Goal: Feedback & Contribution: Contribute content

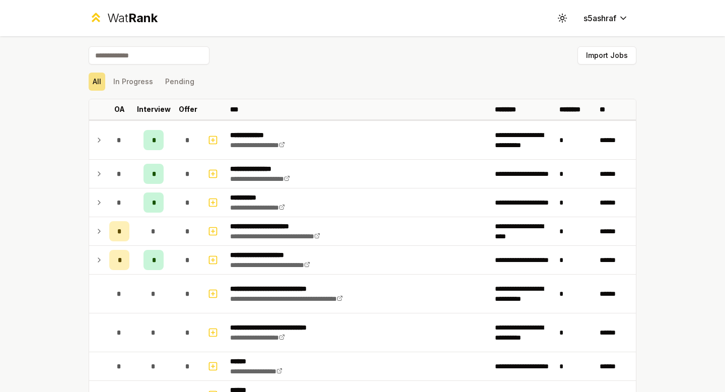
scroll to position [184, 0]
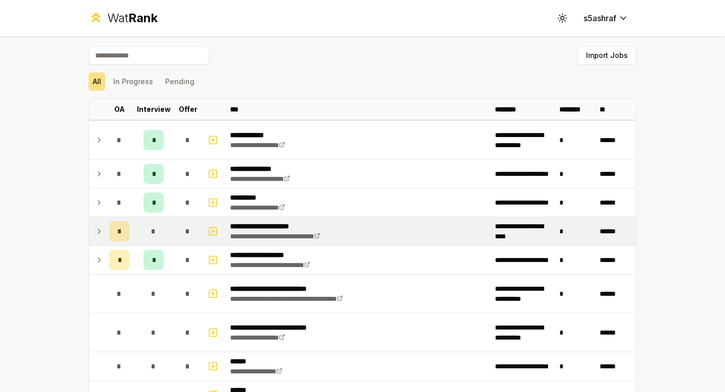
click at [93, 230] on td at bounding box center [97, 231] width 16 height 28
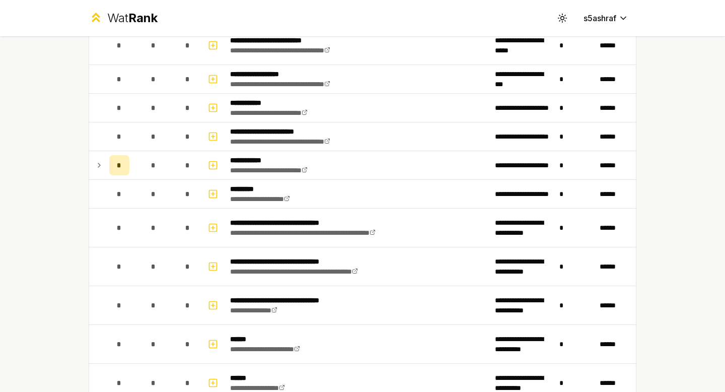
scroll to position [870, 0]
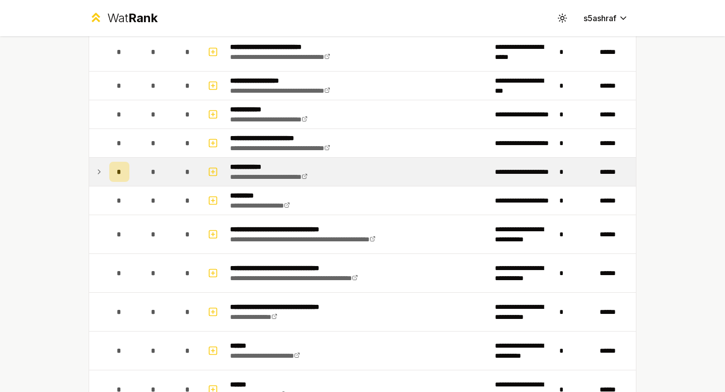
click at [97, 169] on icon at bounding box center [99, 172] width 8 height 12
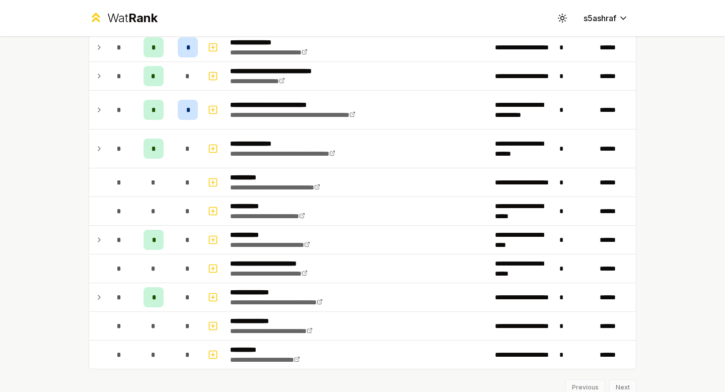
scroll to position [1349, 0]
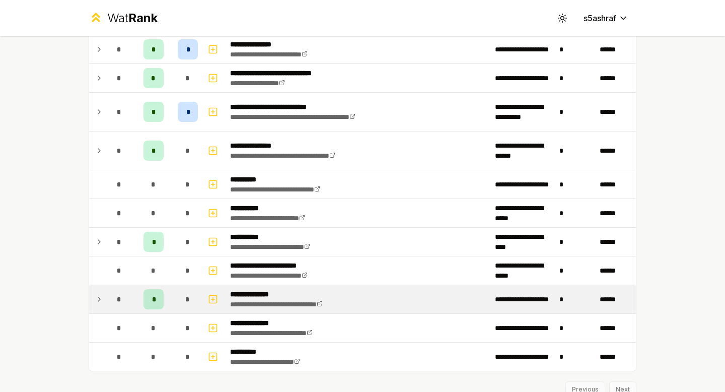
click at [100, 299] on icon at bounding box center [99, 299] width 2 height 4
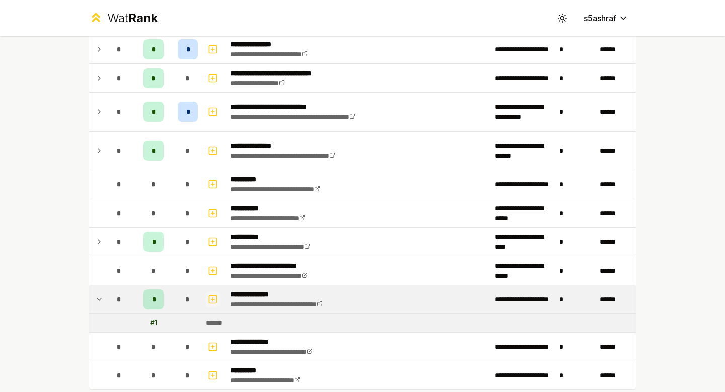
click at [211, 296] on icon "button" at bounding box center [213, 299] width 10 height 12
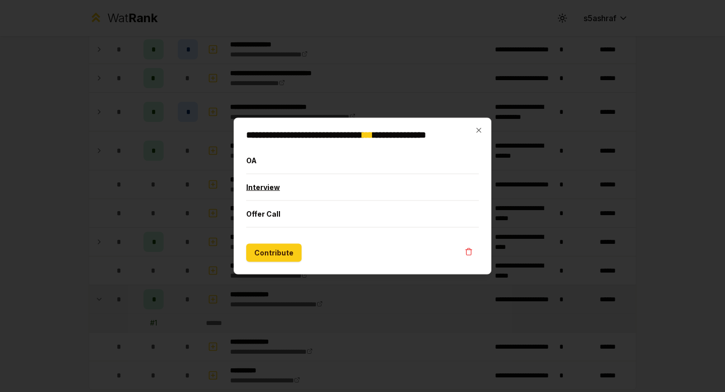
click at [269, 187] on button "Interview" at bounding box center [362, 187] width 233 height 26
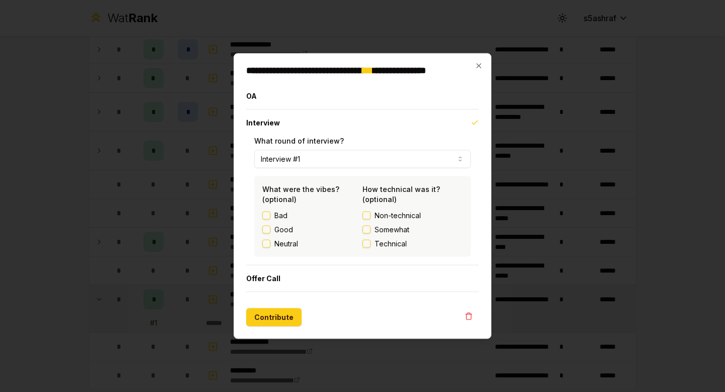
click at [277, 225] on label "Good" at bounding box center [284, 230] width 19 height 10
click at [271, 226] on button "Good" at bounding box center [266, 230] width 8 height 8
click at [381, 227] on span "Somewhat" at bounding box center [392, 230] width 35 height 10
click at [371, 227] on button "Somewhat" at bounding box center [367, 230] width 8 height 8
click at [337, 158] on button "Interview #1" at bounding box center [362, 159] width 217 height 18
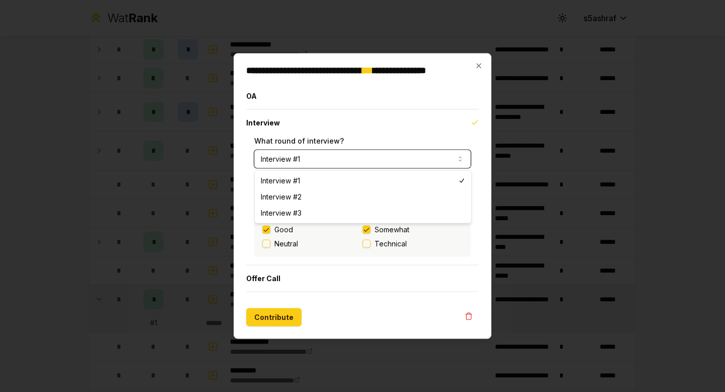
click at [337, 158] on button "Interview #1" at bounding box center [362, 159] width 217 height 18
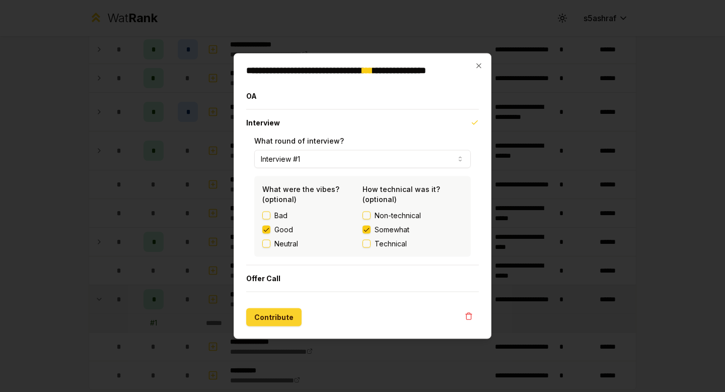
click at [279, 316] on button "Contribute" at bounding box center [273, 317] width 55 height 18
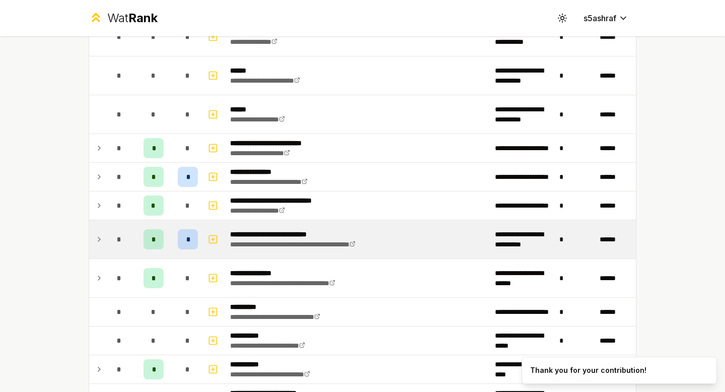
scroll to position [1132, 0]
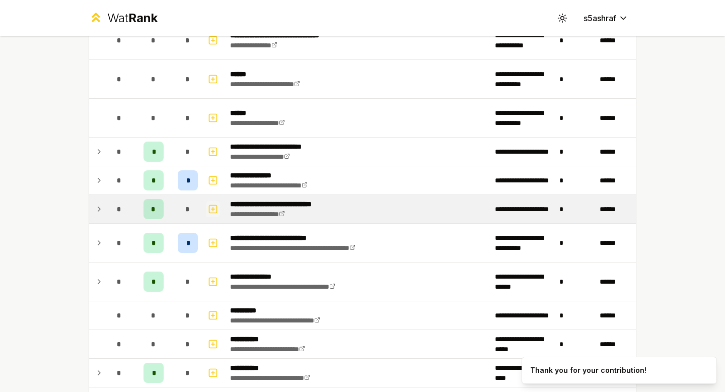
click at [213, 209] on icon "button" at bounding box center [213, 209] width 10 height 12
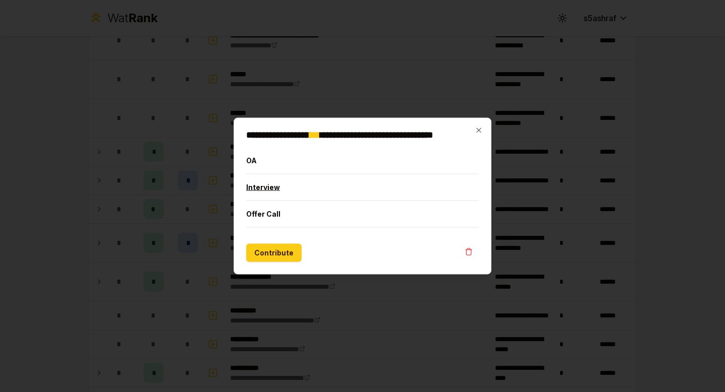
click at [279, 185] on button "Interview" at bounding box center [362, 187] width 233 height 26
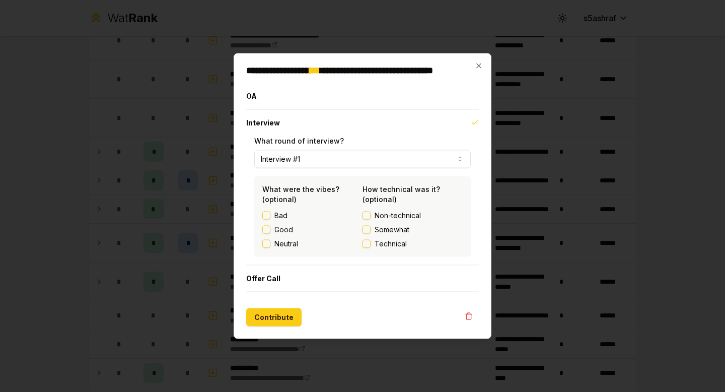
click at [275, 229] on label "Good" at bounding box center [284, 230] width 19 height 10
click at [271, 229] on button "Good" at bounding box center [266, 230] width 8 height 8
click at [380, 229] on span "Somewhat" at bounding box center [392, 230] width 35 height 10
click at [371, 229] on button "Somewhat" at bounding box center [367, 230] width 8 height 8
click at [279, 316] on button "Contribute" at bounding box center [273, 317] width 55 height 18
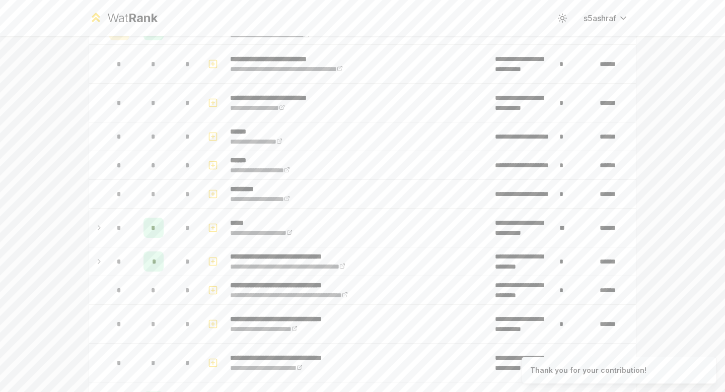
scroll to position [289, 0]
click at [269, 234] on link "**********" at bounding box center [261, 232] width 62 height 7
